Goal: Navigation & Orientation: Find specific page/section

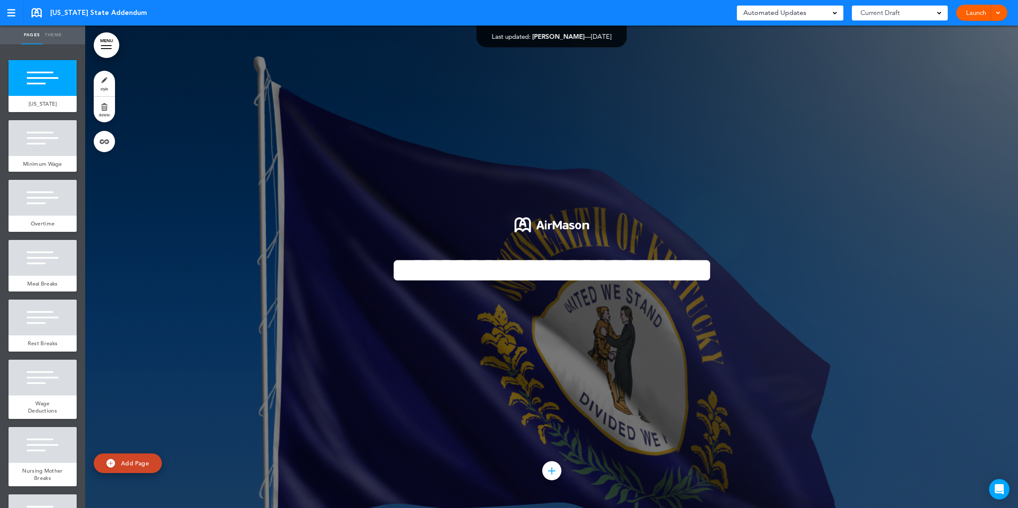
click at [116, 43] on link "MENU" at bounding box center [107, 45] width 26 height 26
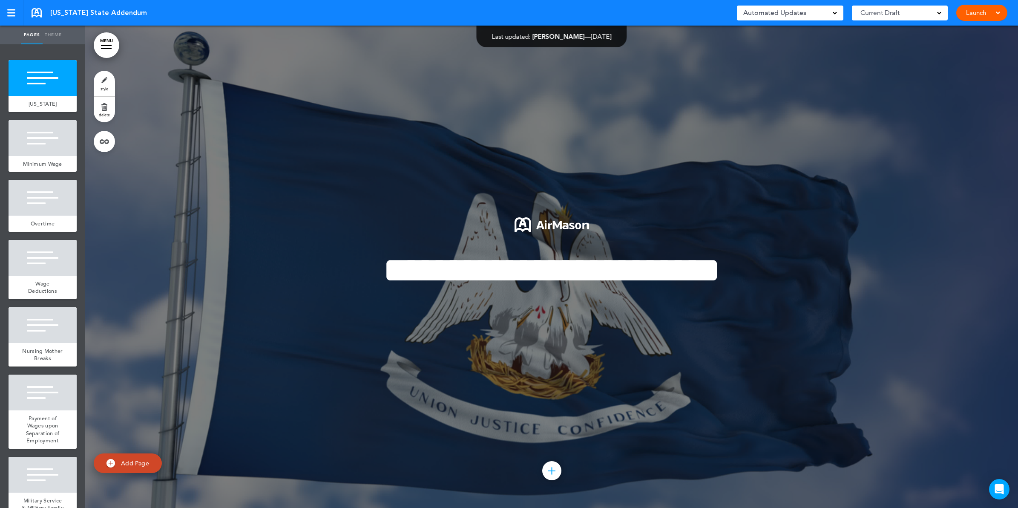
click at [104, 54] on link "MENU" at bounding box center [107, 45] width 26 height 26
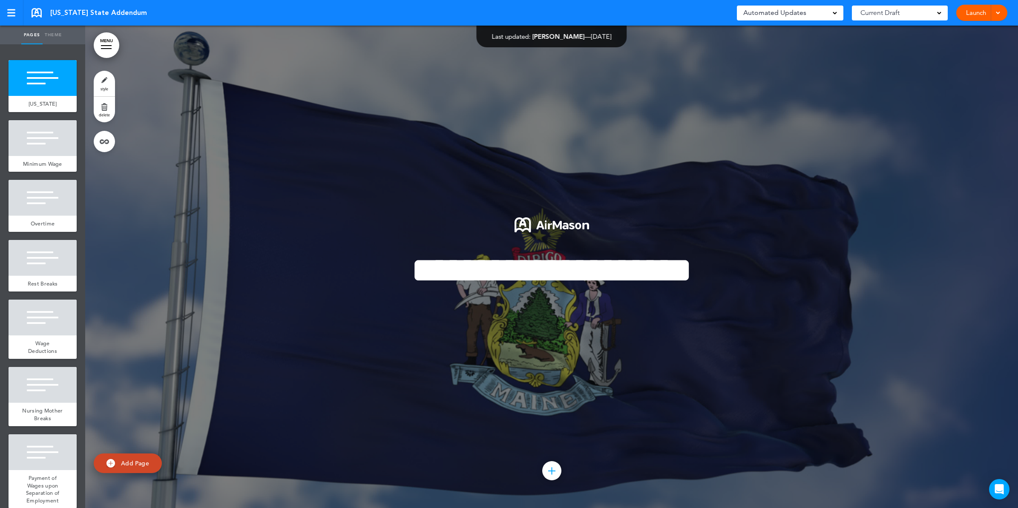
click at [110, 43] on link "MENU" at bounding box center [107, 45] width 26 height 26
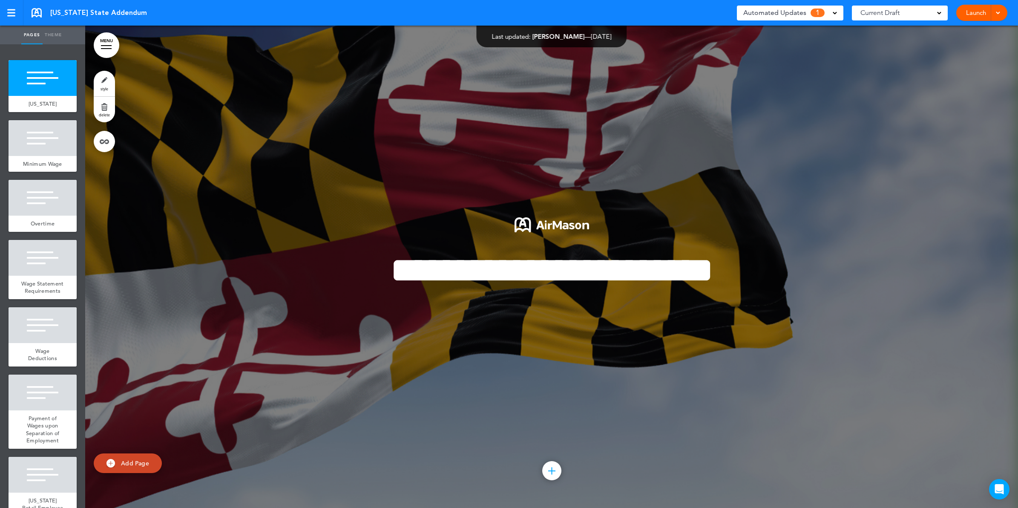
click at [836, 12] on span at bounding box center [835, 12] width 4 height 4
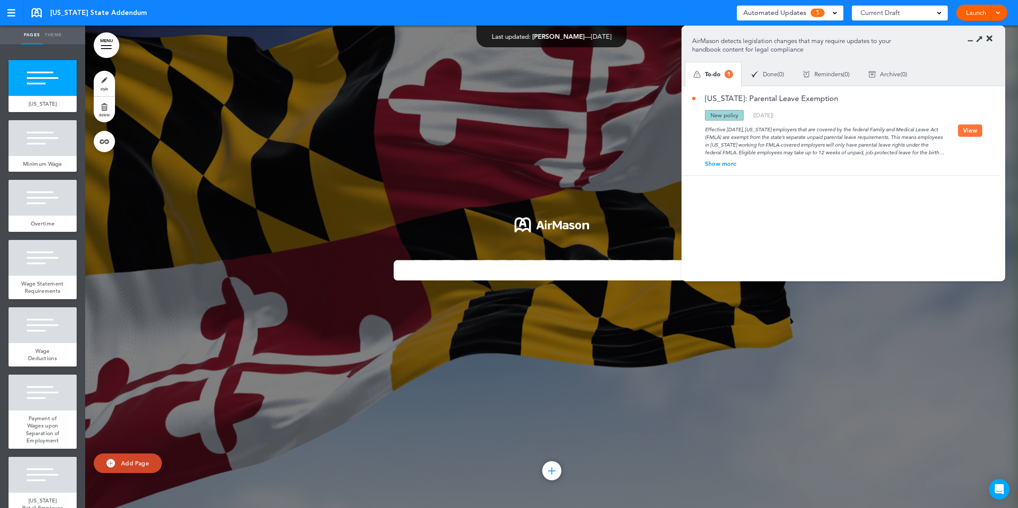
click at [988, 38] on icon at bounding box center [990, 39] width 6 height 9
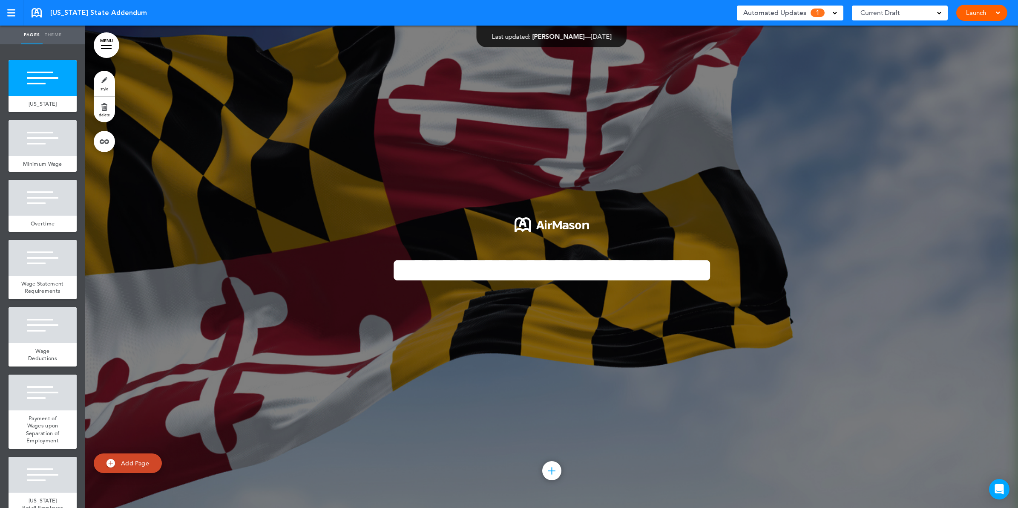
click at [109, 47] on link "MENU" at bounding box center [107, 45] width 26 height 26
